Goal: Transaction & Acquisition: Book appointment/travel/reservation

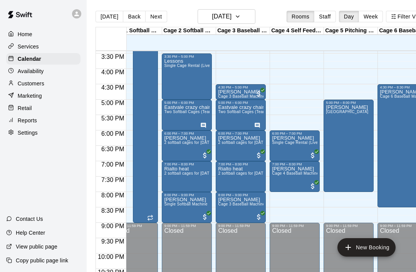
scroll to position [0, 18]
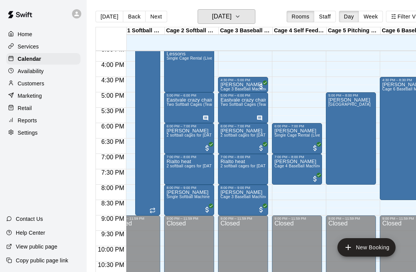
click at [255, 18] on button "[DATE]" at bounding box center [226, 16] width 58 height 15
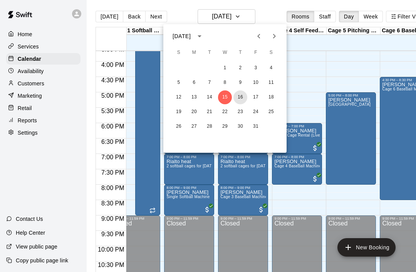
click at [242, 99] on button "16" at bounding box center [240, 97] width 14 height 14
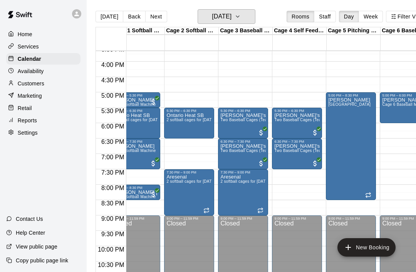
click at [241, 17] on icon "button" at bounding box center [237, 16] width 6 height 9
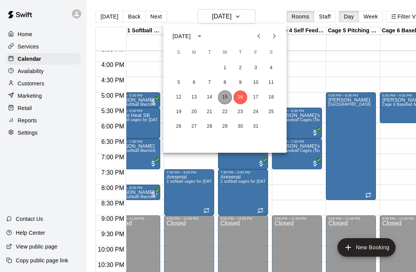
click at [223, 97] on button "15" at bounding box center [225, 97] width 14 height 14
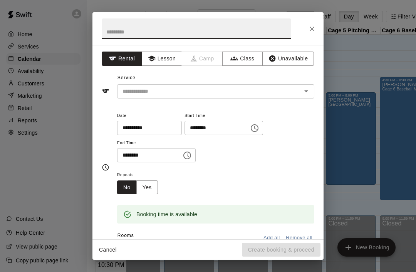
click at [134, 28] on input "text" at bounding box center [196, 28] width 189 height 20
type input "*****"
click at [195, 94] on input "text" at bounding box center [204, 92] width 170 height 10
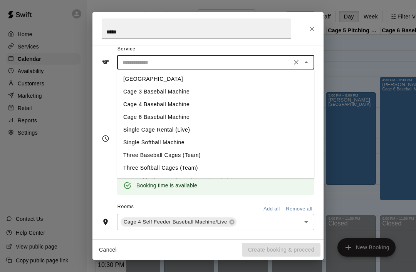
scroll to position [30, 0]
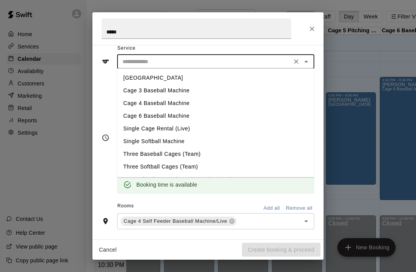
click at [170, 104] on li "Cage 4 Baseball Machine" at bounding box center [215, 103] width 197 height 13
type input "**********"
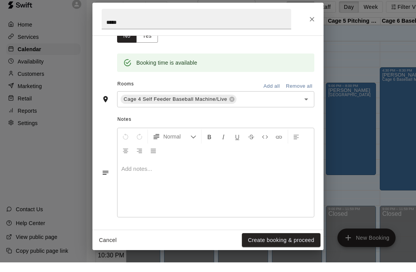
scroll to position [125, 0]
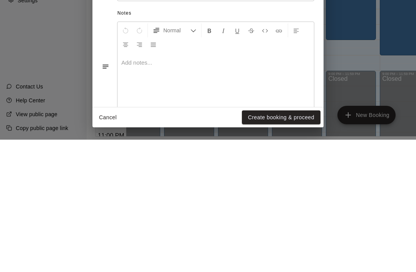
click at [276, 243] on button "Create booking & proceed" at bounding box center [281, 250] width 79 height 14
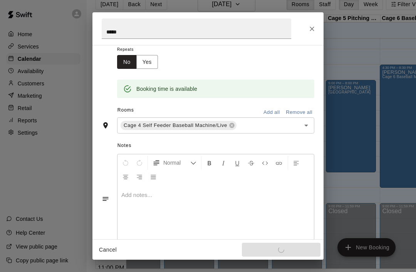
scroll to position [117, 0]
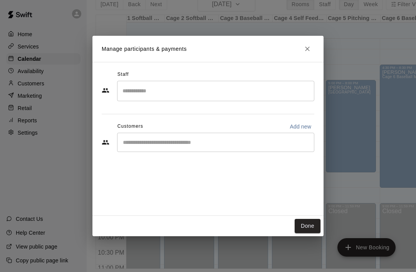
click at [312, 233] on button "Done" at bounding box center [308, 226] width 26 height 14
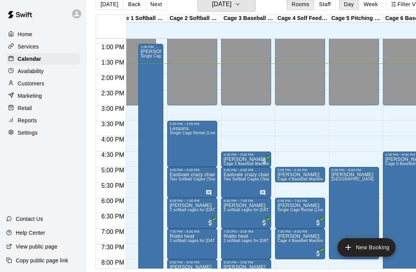
scroll to position [0, 9]
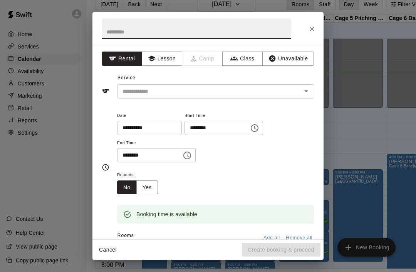
click at [140, 31] on input "text" at bounding box center [196, 28] width 189 height 20
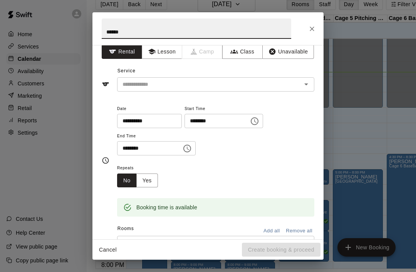
scroll to position [7, 0]
type input "******"
click at [184, 85] on input "text" at bounding box center [204, 85] width 170 height 10
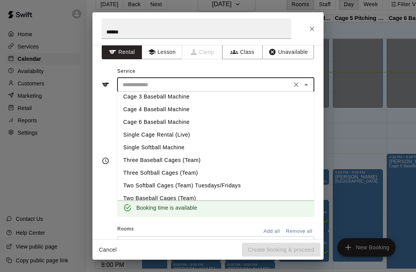
scroll to position [18, 0]
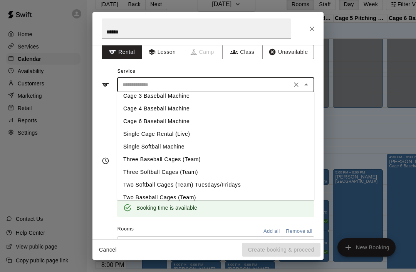
click at [172, 97] on li "Cage 3 Baseball Machine" at bounding box center [215, 96] width 197 height 13
type input "**********"
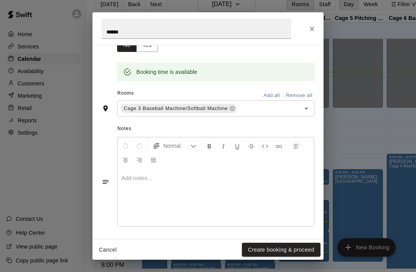
scroll to position [142, 0]
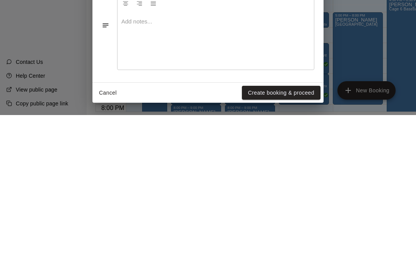
click at [273, 243] on button "Create booking & proceed" at bounding box center [281, 250] width 79 height 14
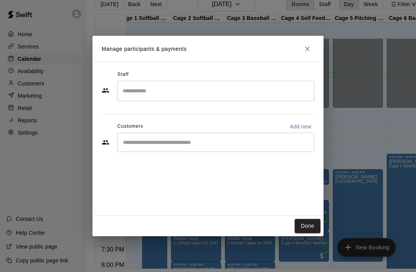
click at [303, 48] on icon "Close" at bounding box center [307, 49] width 8 height 8
